Goal: Information Seeking & Learning: Learn about a topic

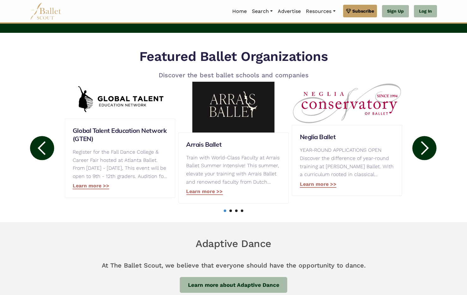
scroll to position [177, 0]
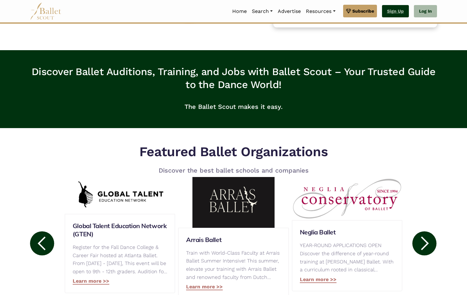
click at [400, 13] on link "Sign Up" at bounding box center [395, 11] width 27 height 13
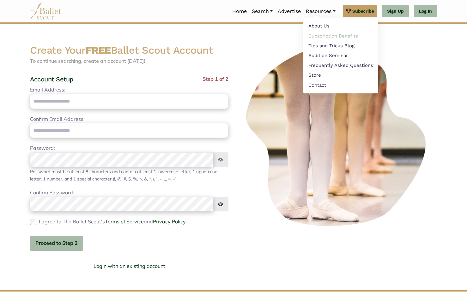
click at [337, 36] on link "Subscription Benefits" at bounding box center [340, 36] width 75 height 10
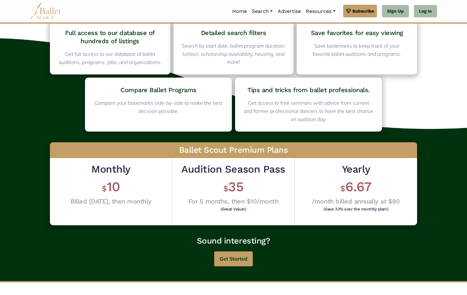
scroll to position [62, 0]
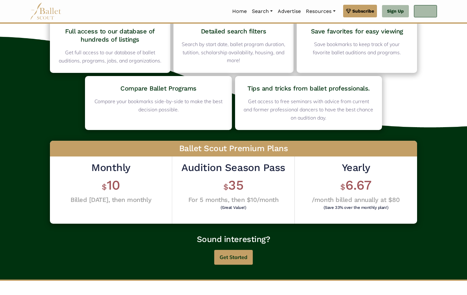
click at [426, 12] on link "Log In" at bounding box center [425, 11] width 23 height 13
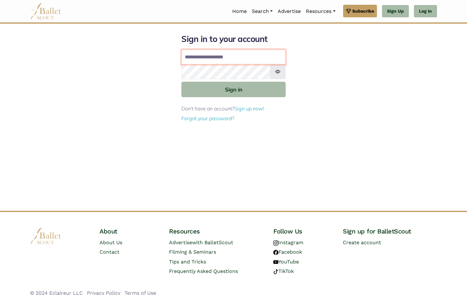
type input "**********"
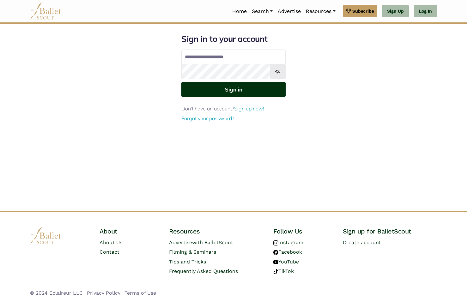
click at [234, 87] on button "Sign in" at bounding box center [233, 89] width 104 height 15
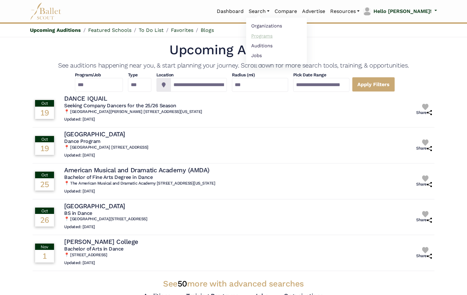
click at [282, 36] on link "Programs" at bounding box center [276, 36] width 61 height 10
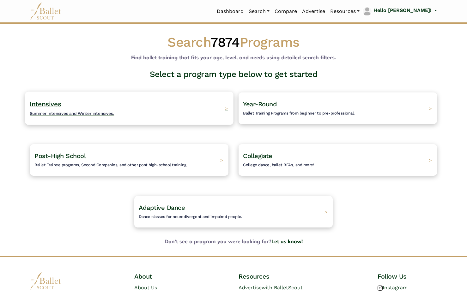
click at [182, 103] on div "Intensives Summer intensives and Winter intensives. >" at bounding box center [129, 108] width 208 height 33
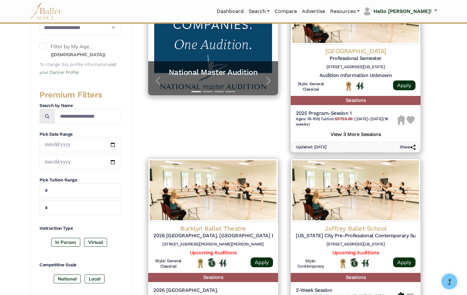
scroll to position [157, 0]
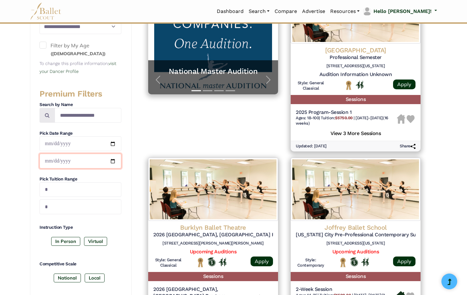
click at [78, 159] on input "date" at bounding box center [80, 161] width 82 height 15
type input "**********"
click at [96, 179] on h4 "Pick Tuition Range" at bounding box center [80, 179] width 82 height 6
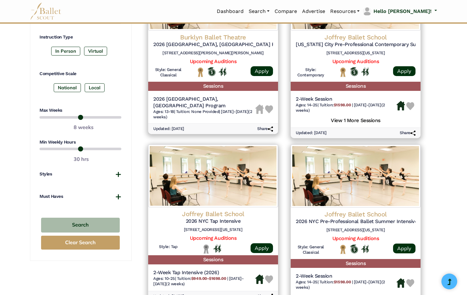
scroll to position [349, 0]
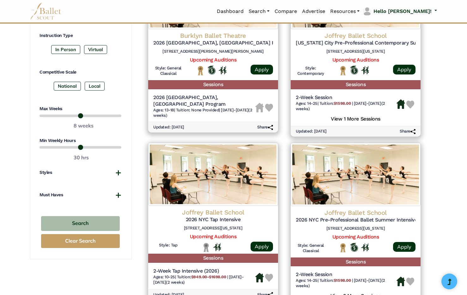
drag, startPoint x: 99, startPoint y: 148, endPoint x: 72, endPoint y: 151, distance: 27.9
type input "**"
click at [72, 151] on input "range" at bounding box center [80, 148] width 82 height 8
click at [82, 220] on button "Search" at bounding box center [80, 223] width 79 height 15
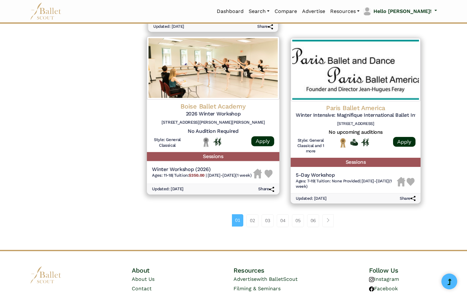
scroll to position [817, 0]
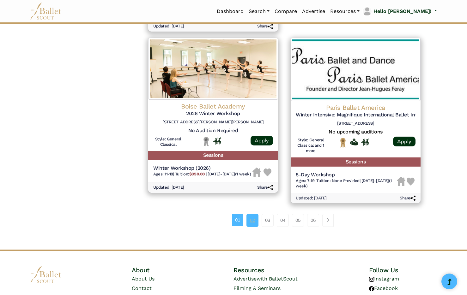
click at [252, 214] on link "02" at bounding box center [252, 220] width 12 height 13
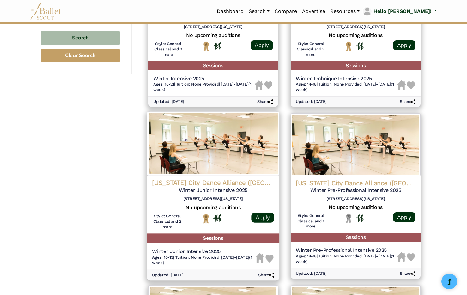
scroll to position [539, 0]
